Goal: Information Seeking & Learning: Check status

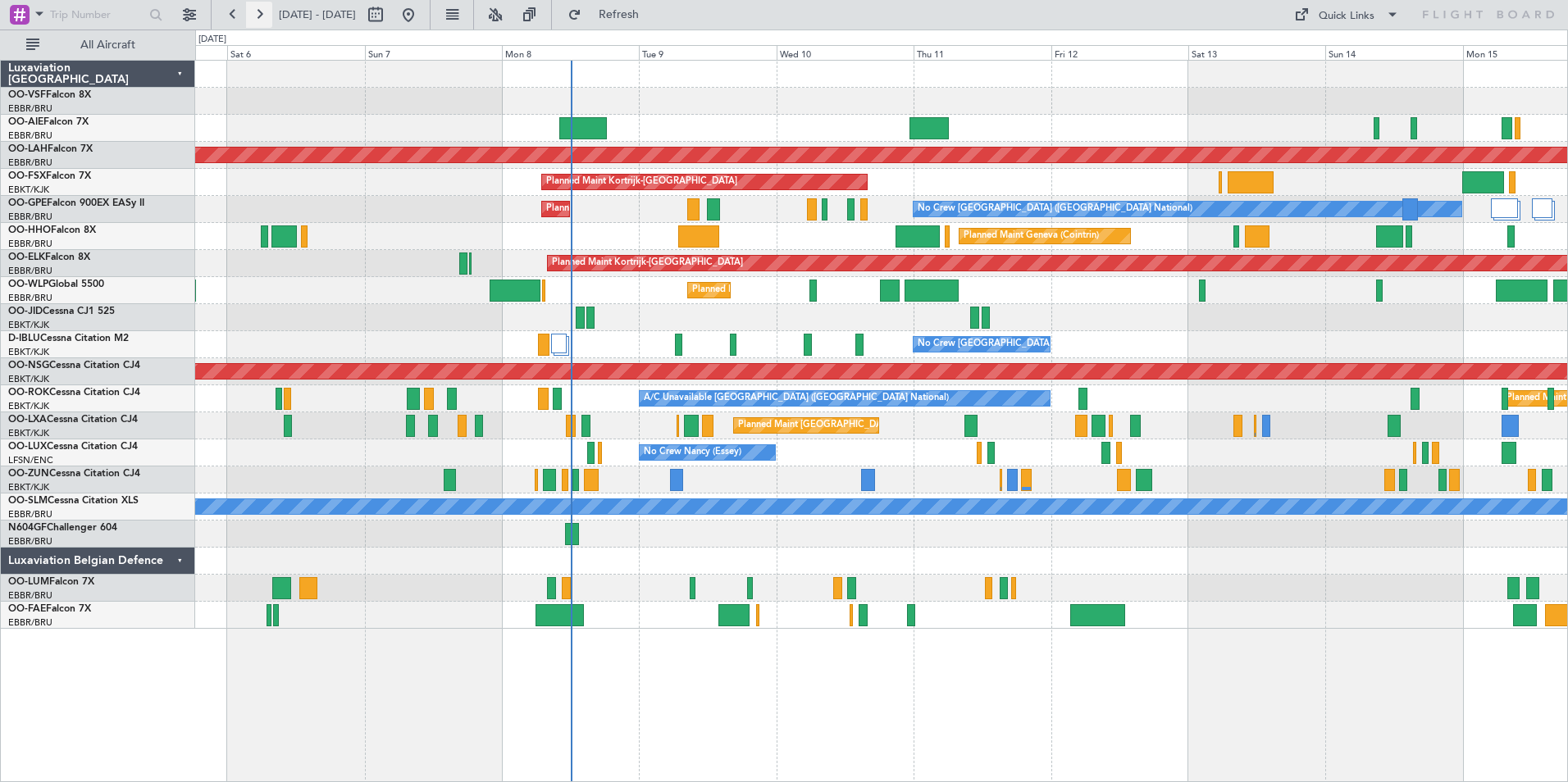
click at [258, 11] on button at bounding box center [258, 14] width 26 height 26
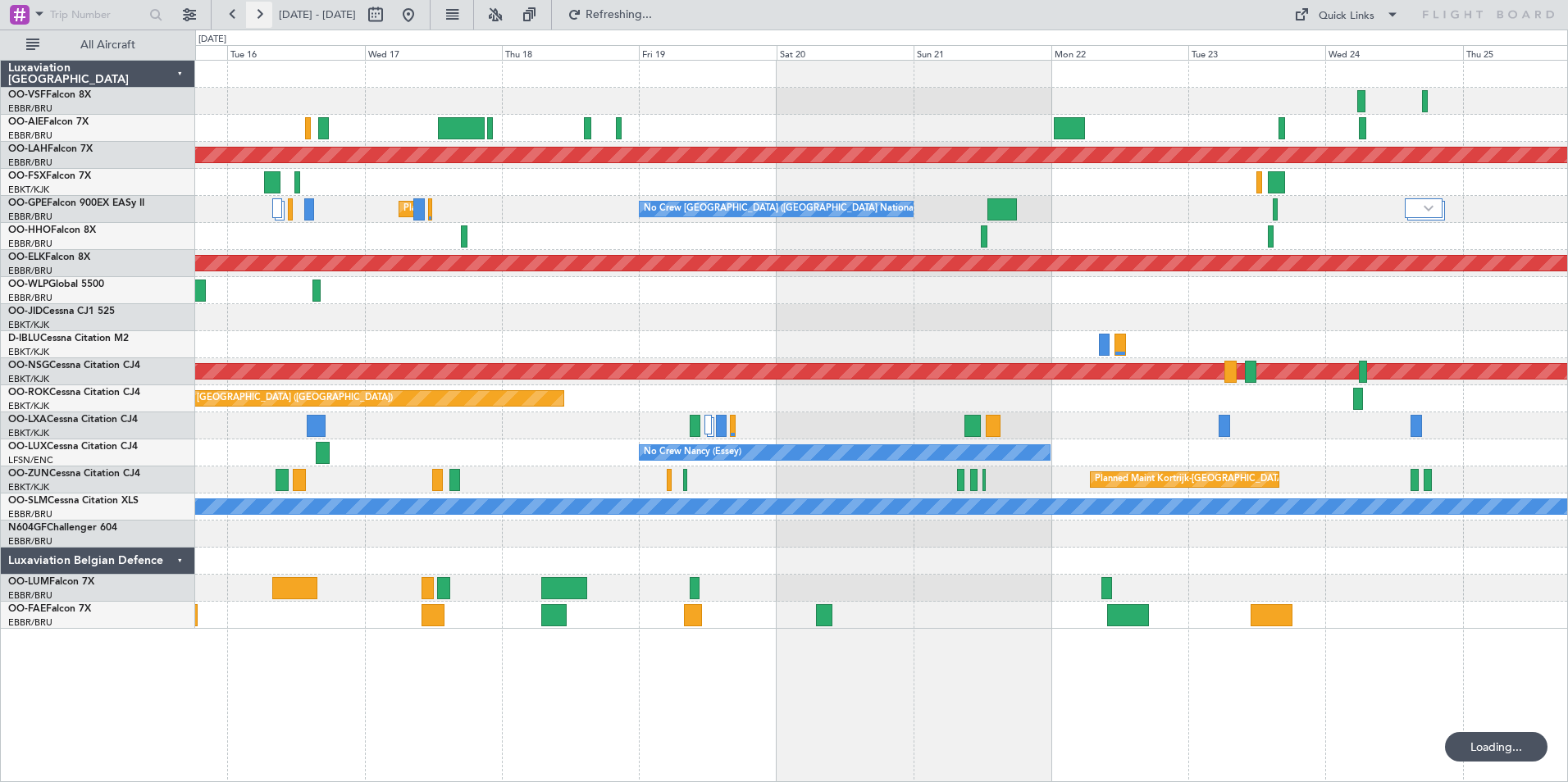
click at [258, 11] on button at bounding box center [258, 14] width 26 height 26
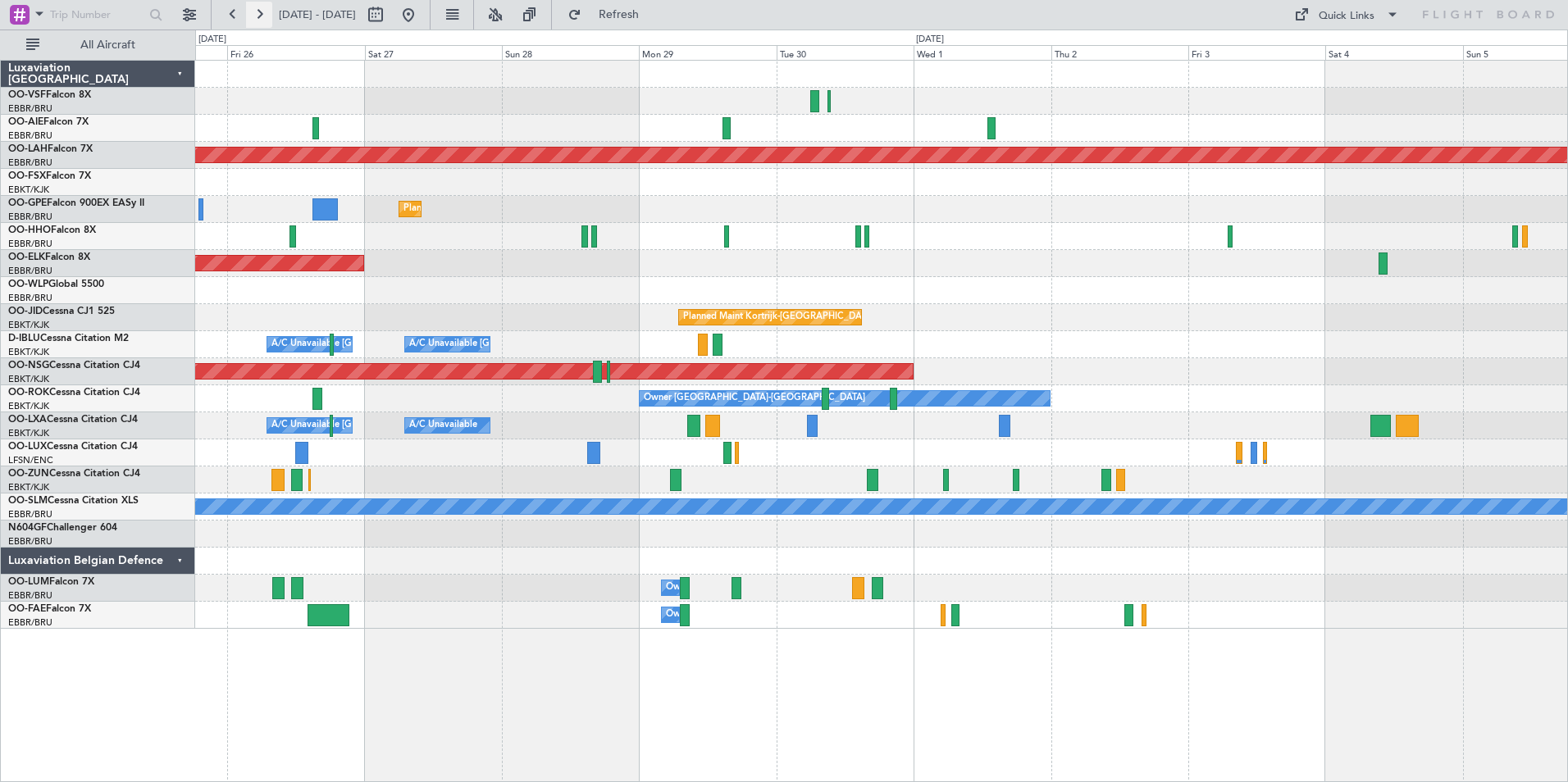
click at [258, 11] on button at bounding box center [258, 14] width 26 height 26
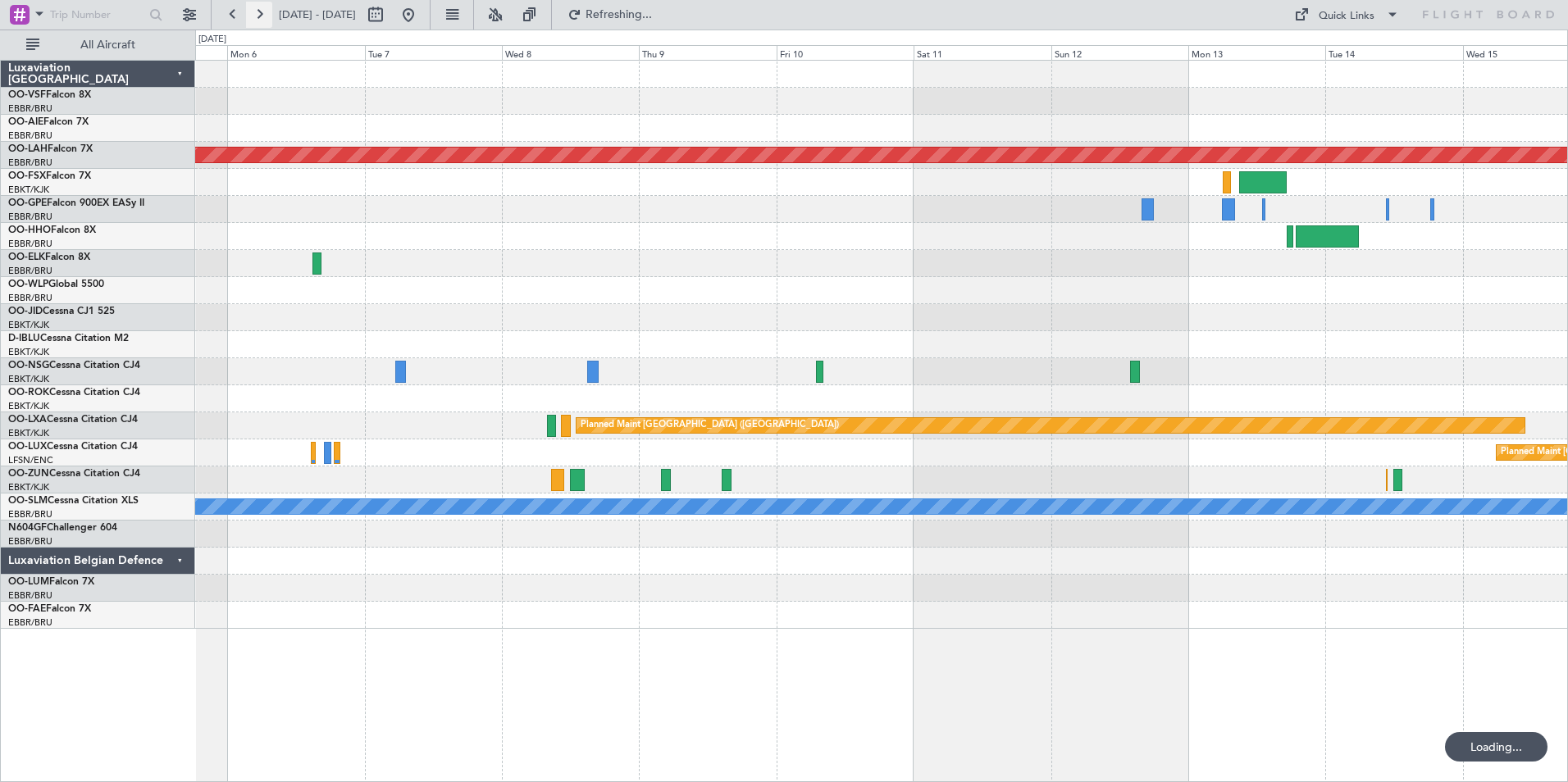
click at [258, 11] on button at bounding box center [258, 14] width 26 height 26
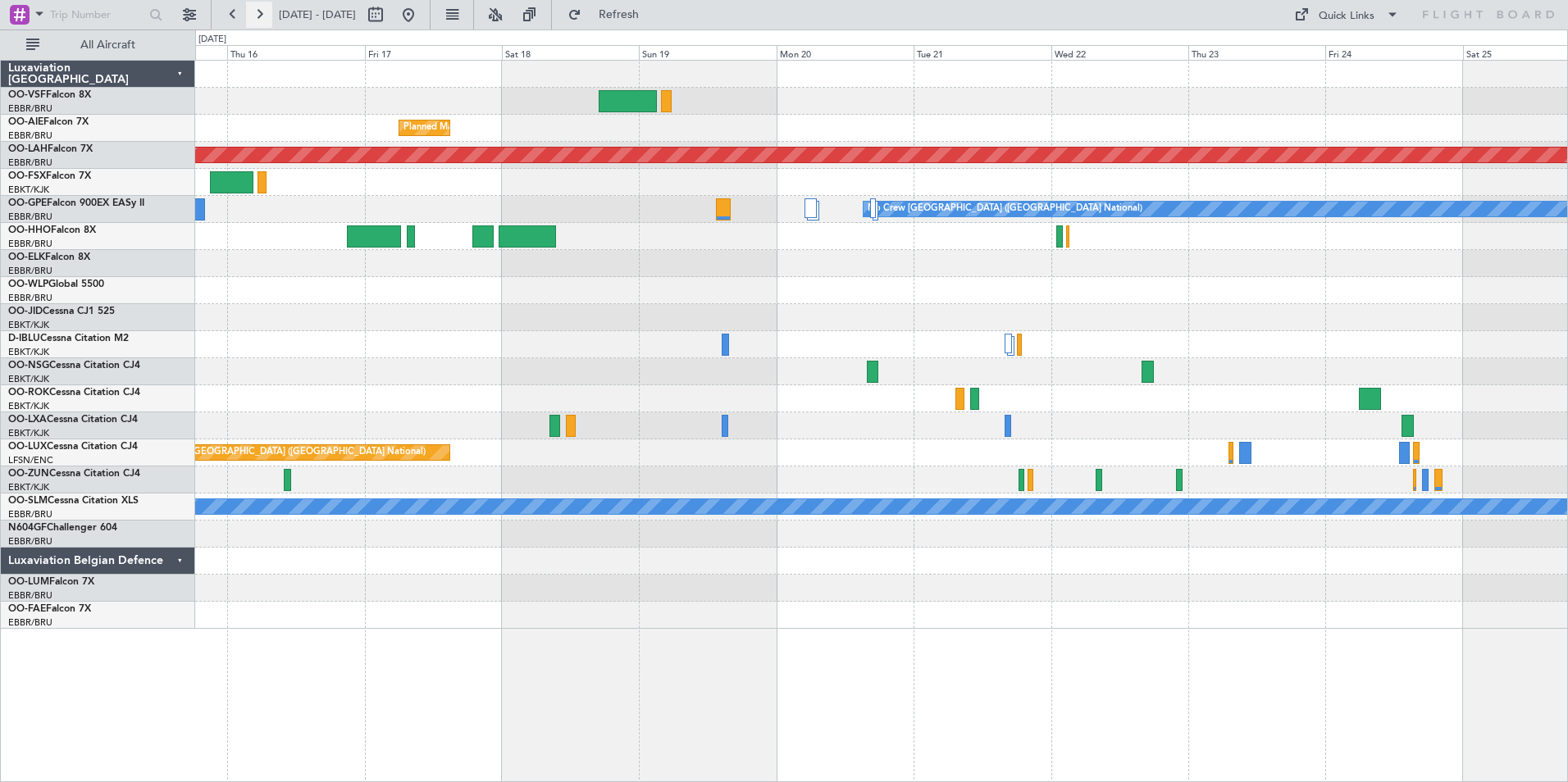
click at [258, 11] on button at bounding box center [258, 14] width 26 height 26
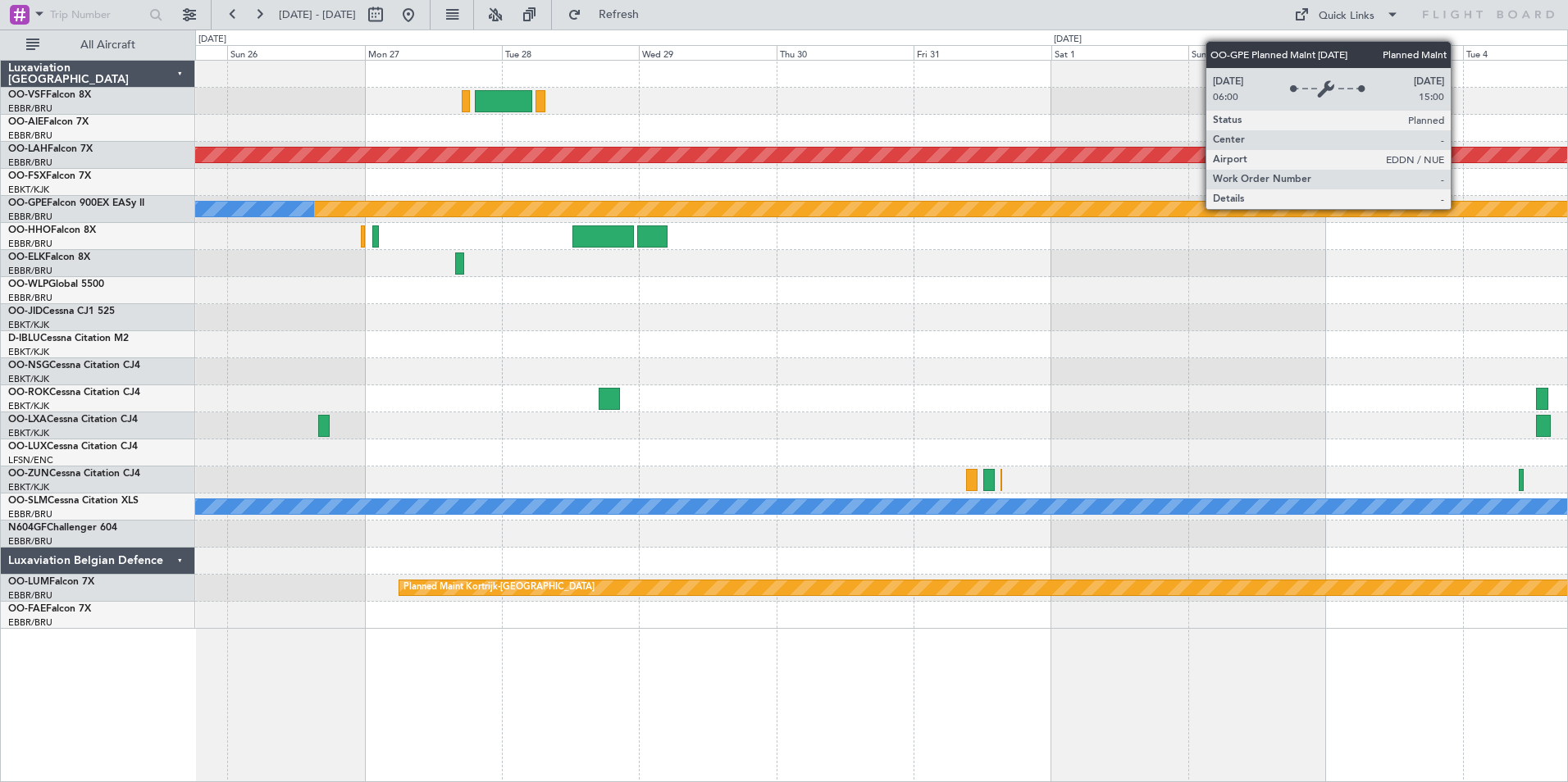
click at [1458, 208] on div "Planned Maint Nurnberg" at bounding box center [767, 209] width 2383 height 15
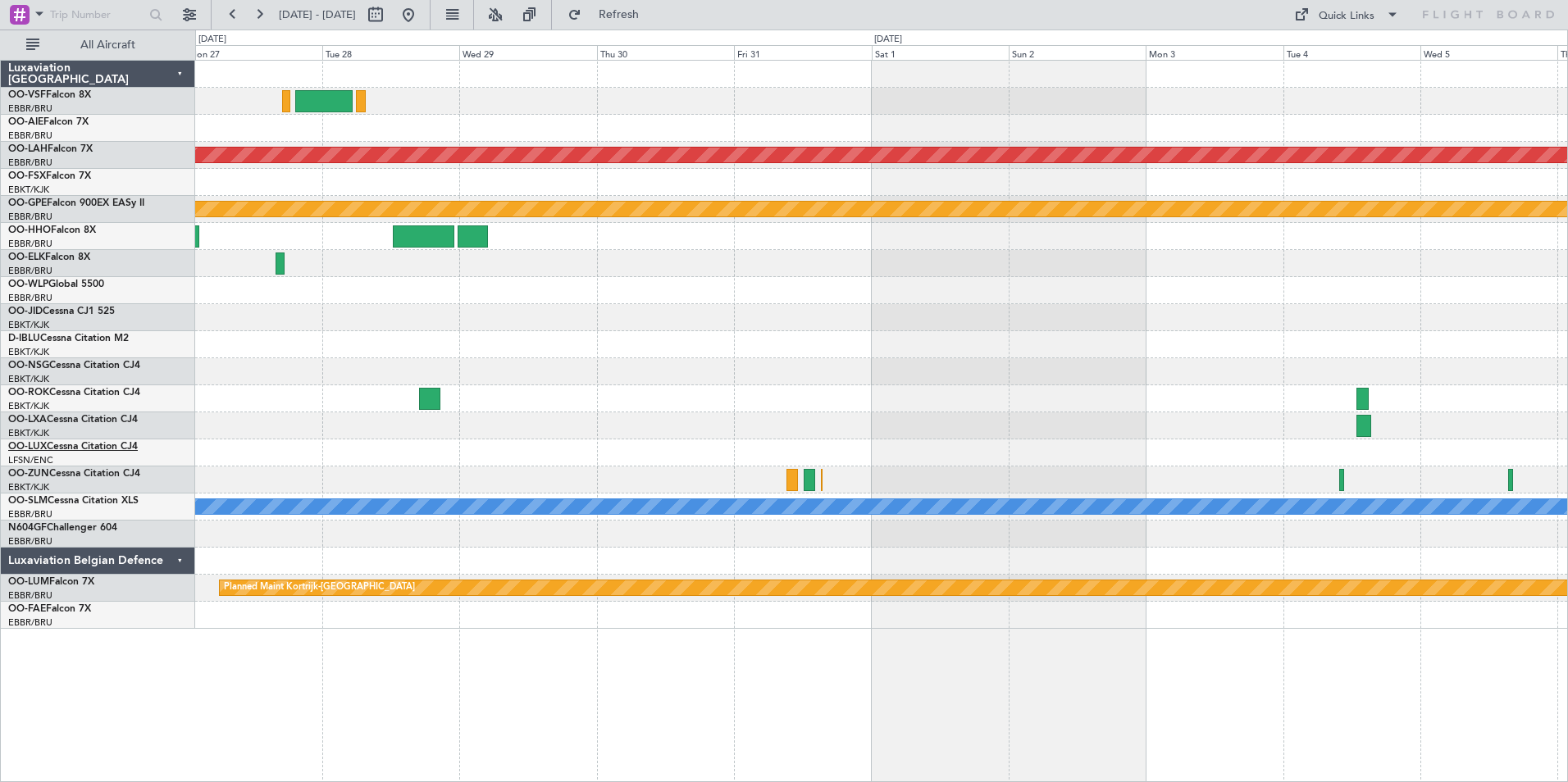
click at [67, 443] on link "OO-LUX Cessna Citation CJ4" at bounding box center [73, 447] width 130 height 10
click at [653, 13] on span "Refresh" at bounding box center [619, 15] width 69 height 12
click at [60, 392] on link "OO-ROK Cessna Citation CJ4" at bounding box center [74, 393] width 132 height 10
click at [421, 10] on button at bounding box center [408, 14] width 26 height 26
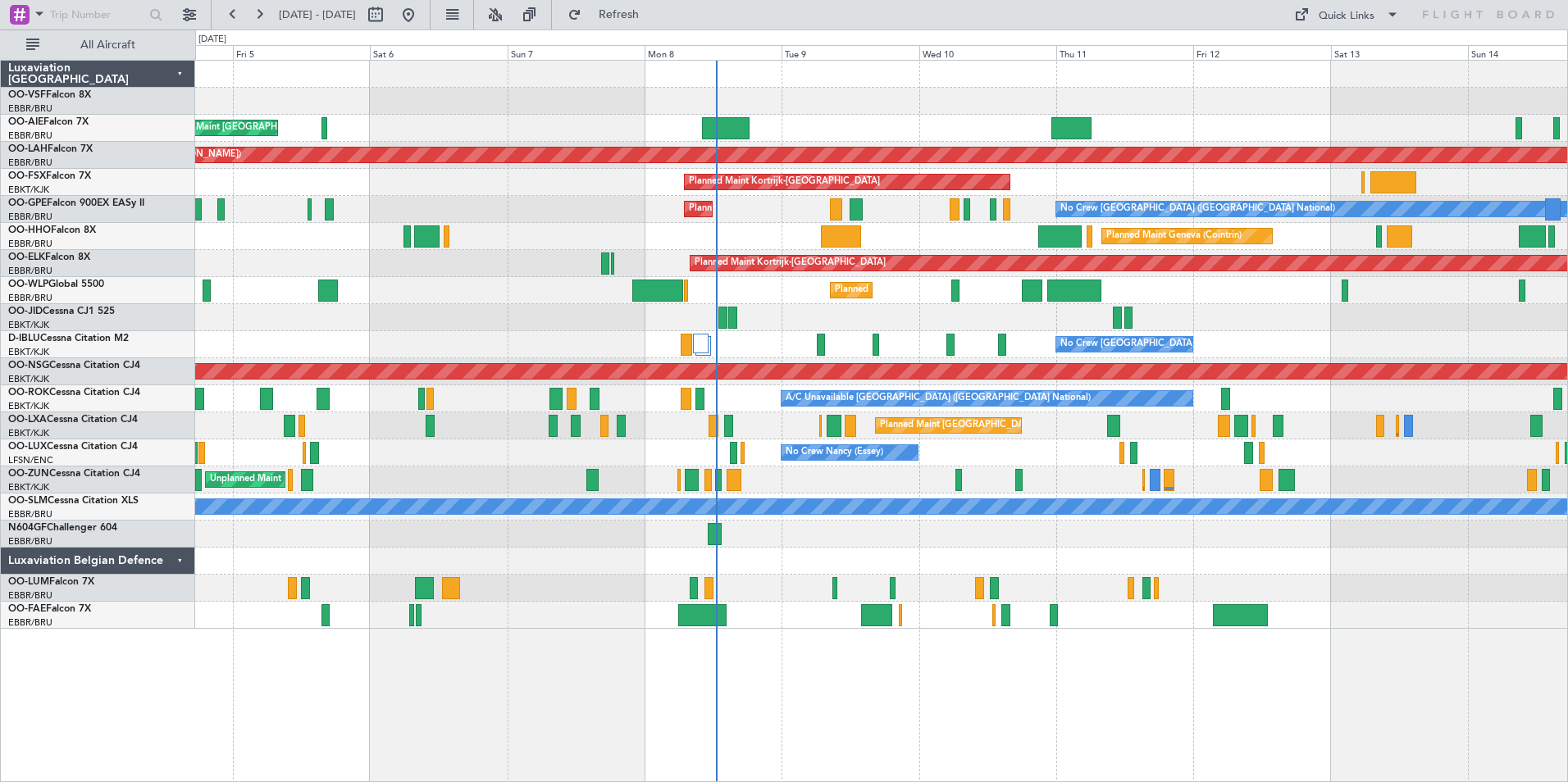
click at [881, 529] on div at bounding box center [881, 534] width 1371 height 27
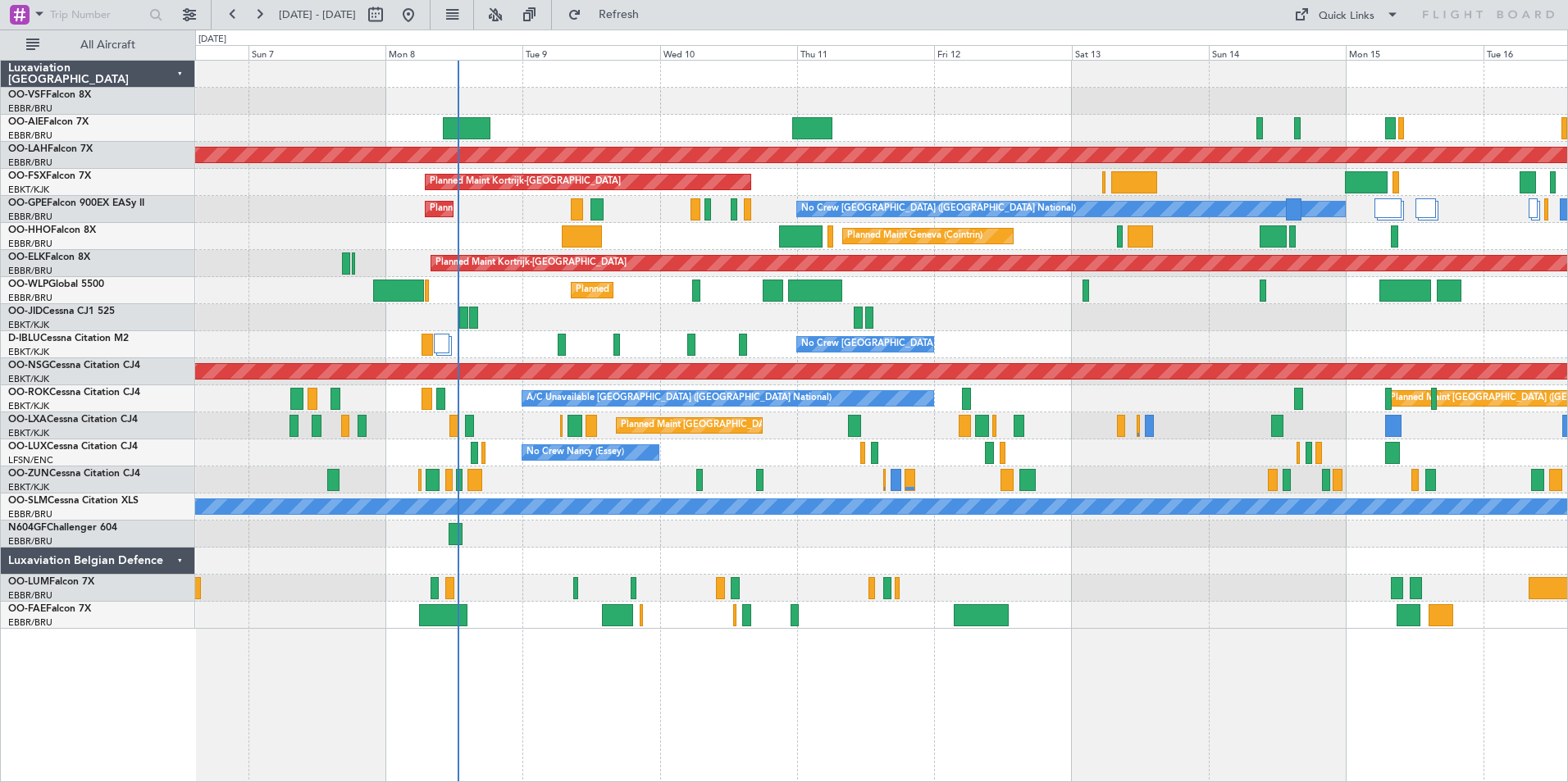
click at [745, 456] on div "No Crew [PERSON_NAME] ([PERSON_NAME]) No Crew [PERSON_NAME] ([PERSON_NAME])" at bounding box center [881, 453] width 1371 height 27
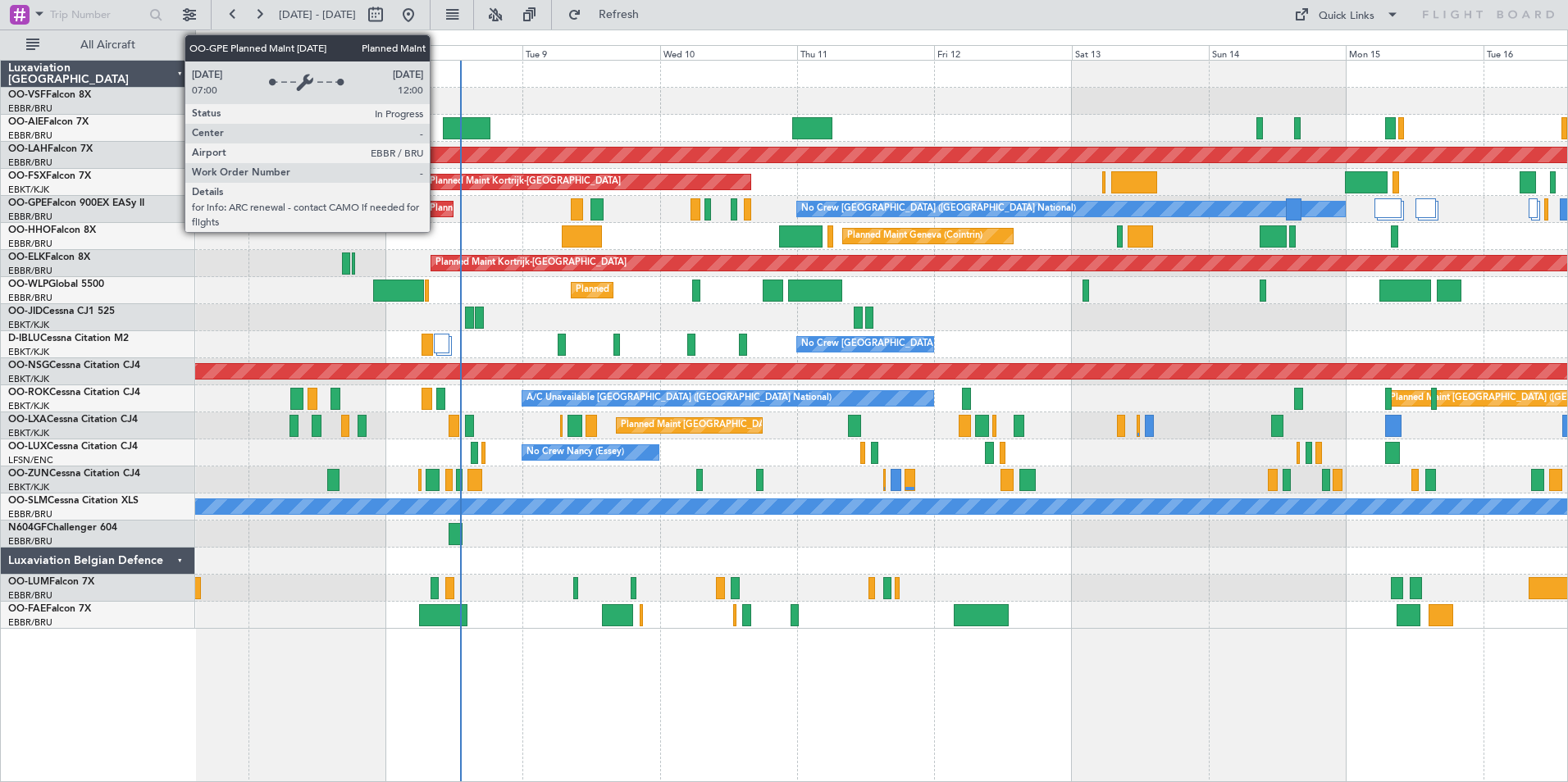
click at [437, 208] on div "Planned Maint [GEOGRAPHIC_DATA] ([GEOGRAPHIC_DATA] National)" at bounding box center [578, 208] width 297 height 24
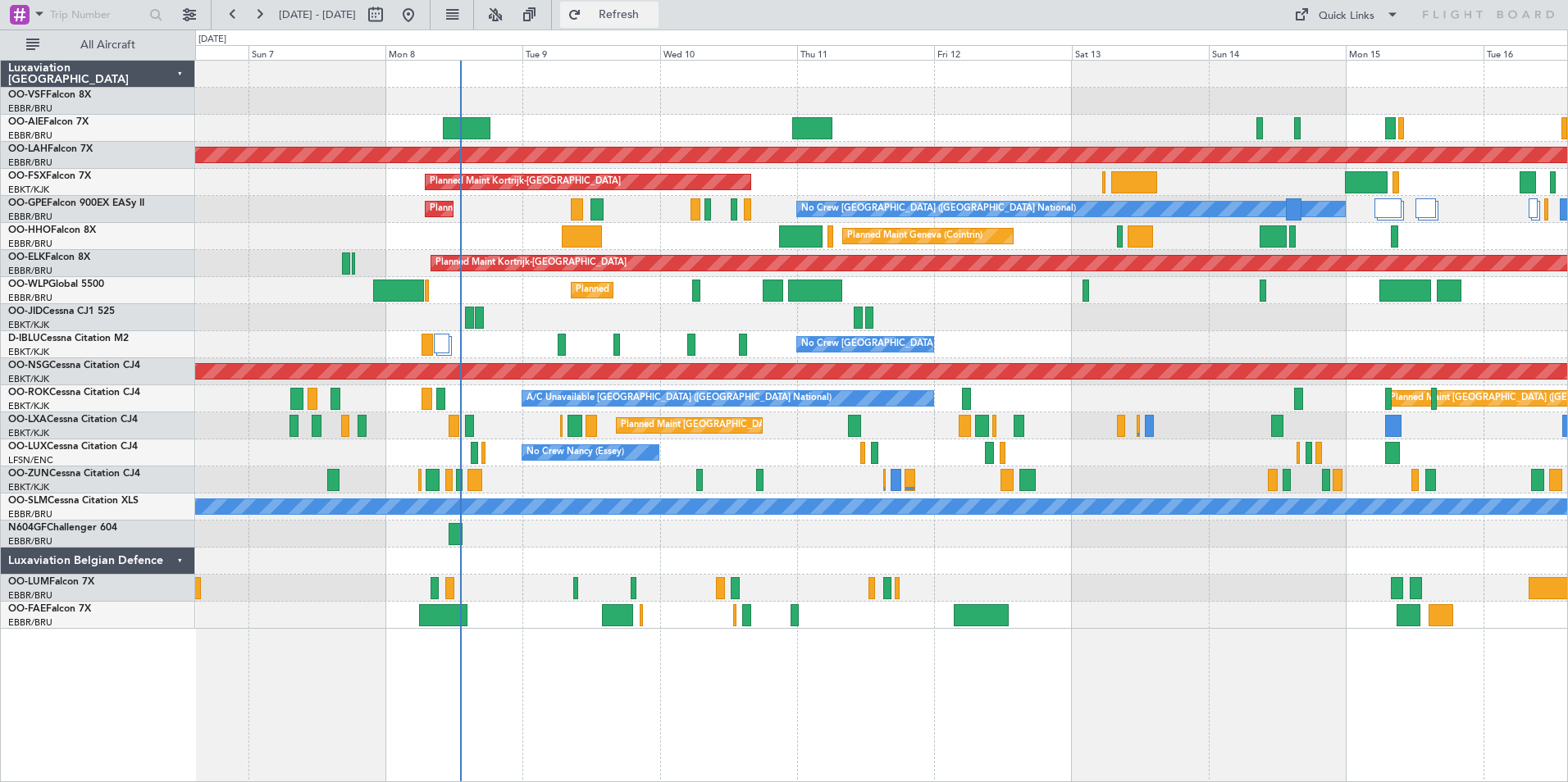
click at [653, 16] on span "Refresh" at bounding box center [619, 15] width 69 height 12
